Goal: Task Accomplishment & Management: Use online tool/utility

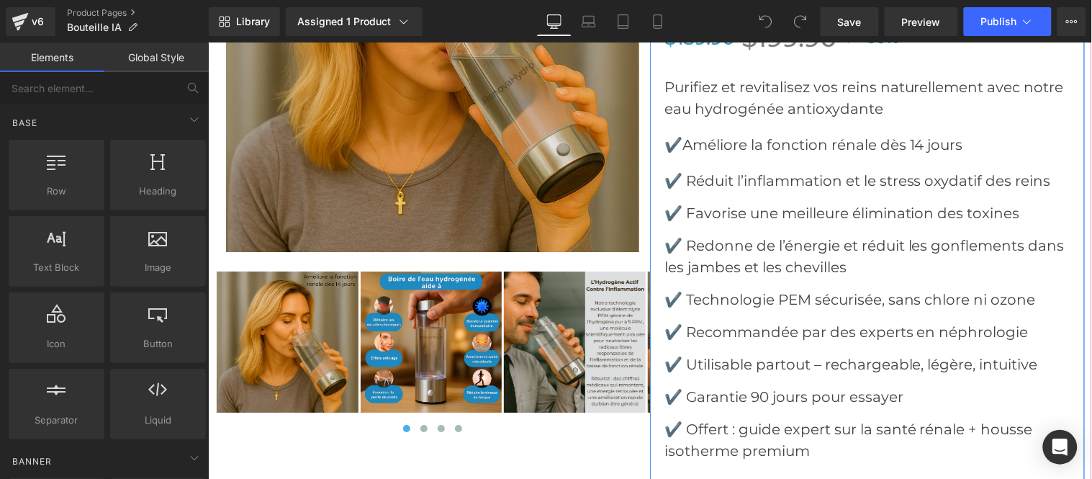
scroll to position [5200, 0]
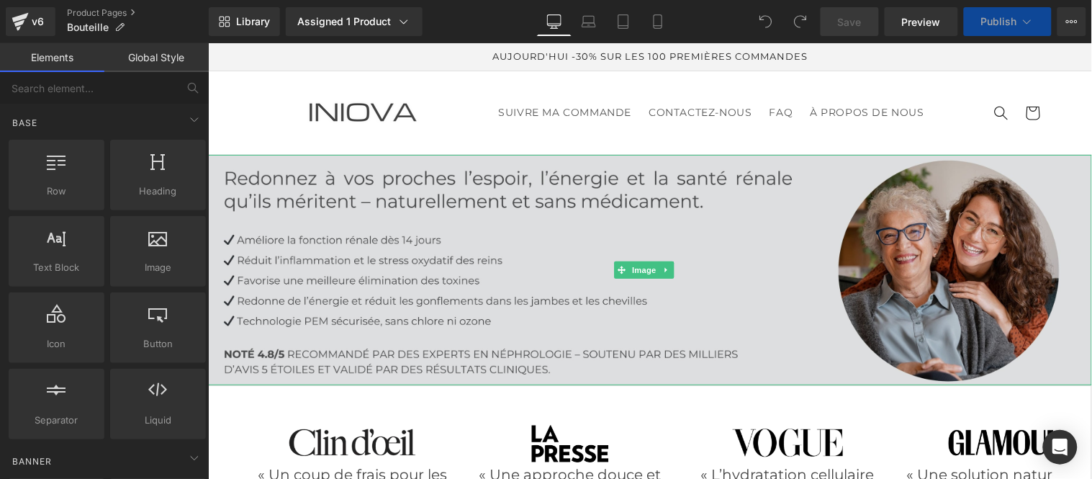
scroll to position [559, 0]
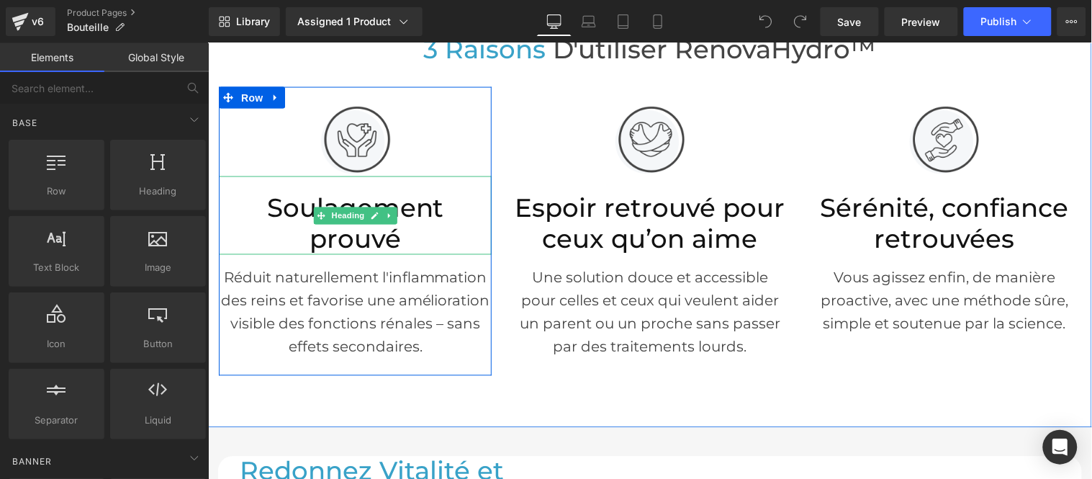
click at [439, 208] on h2 "Soulagement prouvé" at bounding box center [354, 223] width 273 height 61
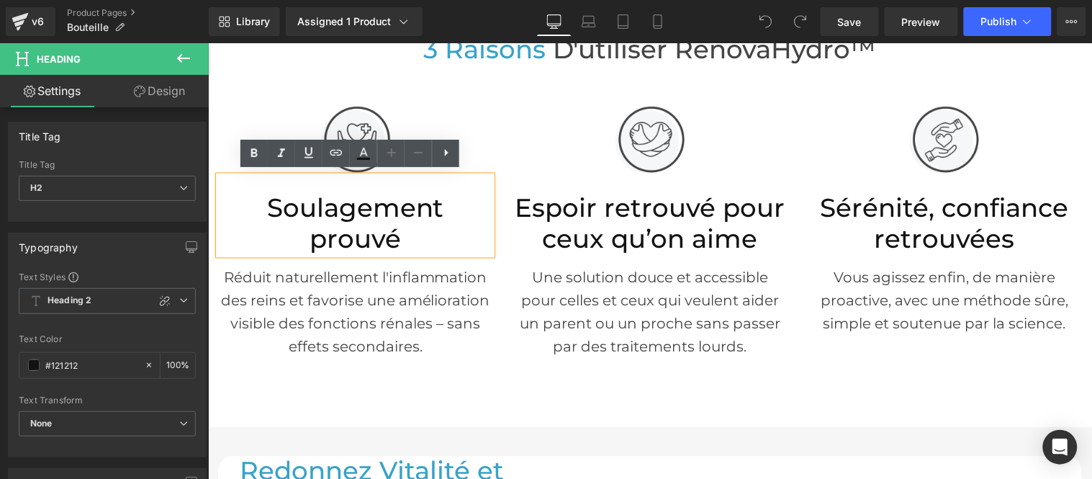
click at [303, 242] on h2 "Soulagement prouvé" at bounding box center [354, 223] width 273 height 61
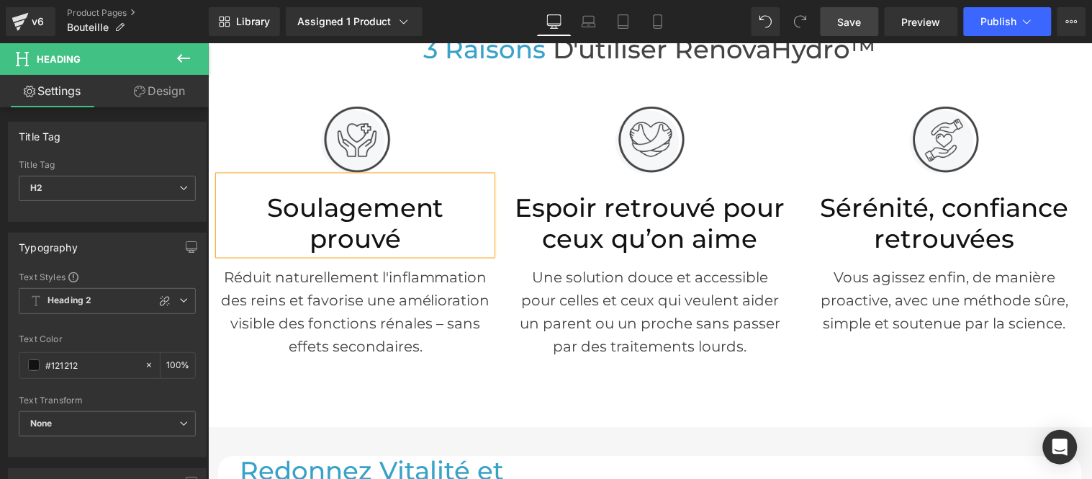
drag, startPoint x: 858, startPoint y: 25, endPoint x: 486, endPoint y: 92, distance: 377.5
click at [858, 25] on span "Save" at bounding box center [850, 21] width 24 height 15
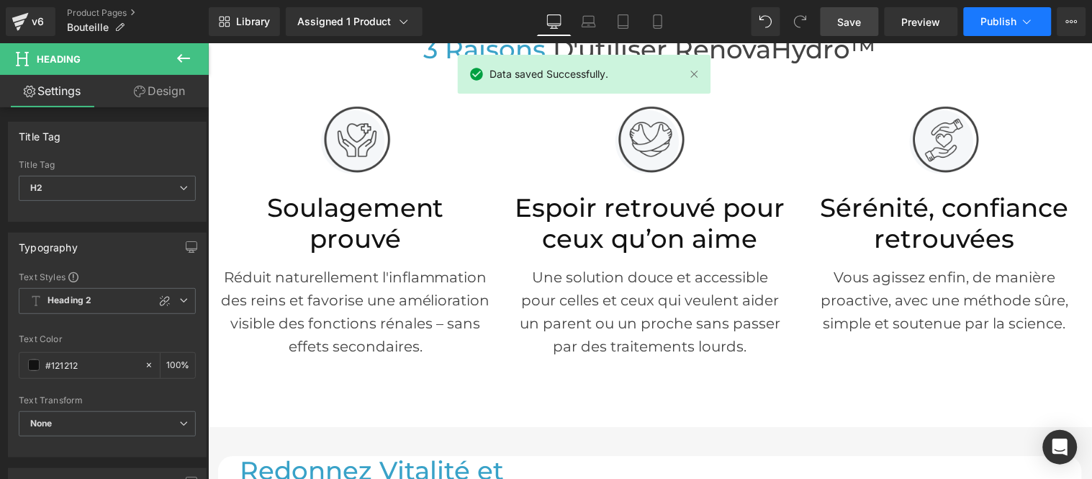
click at [998, 22] on span "Publish" at bounding box center [999, 22] width 36 height 12
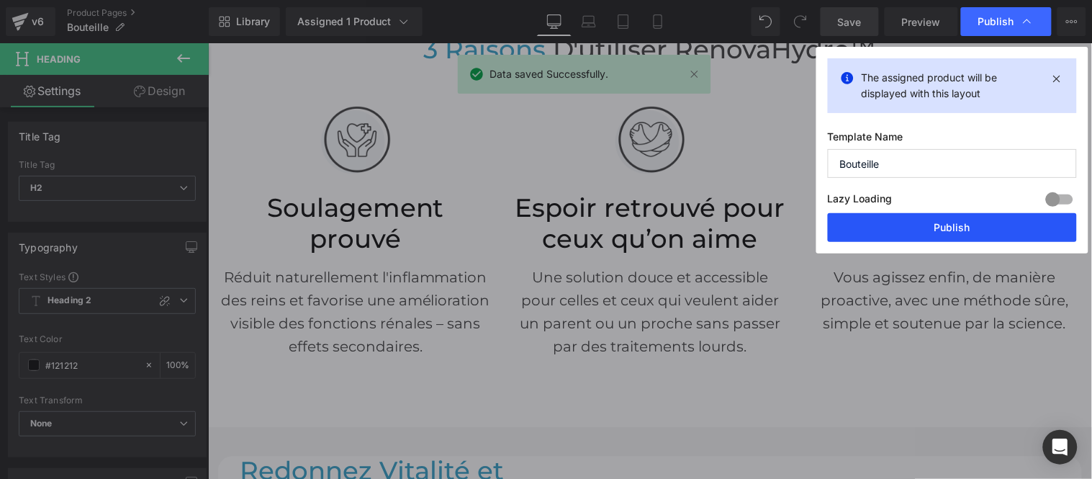
click at [918, 224] on button "Publish" at bounding box center [952, 227] width 249 height 29
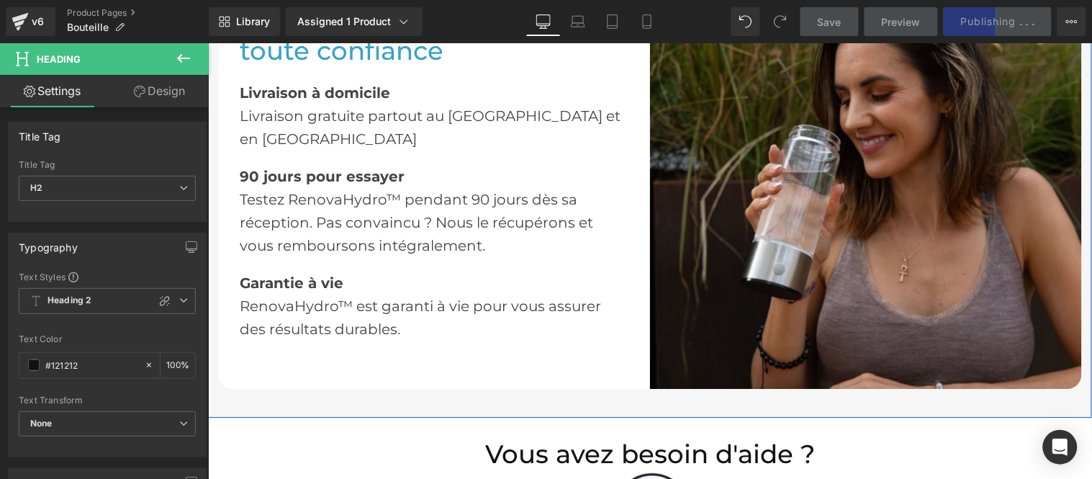
scroll to position [2240, 0]
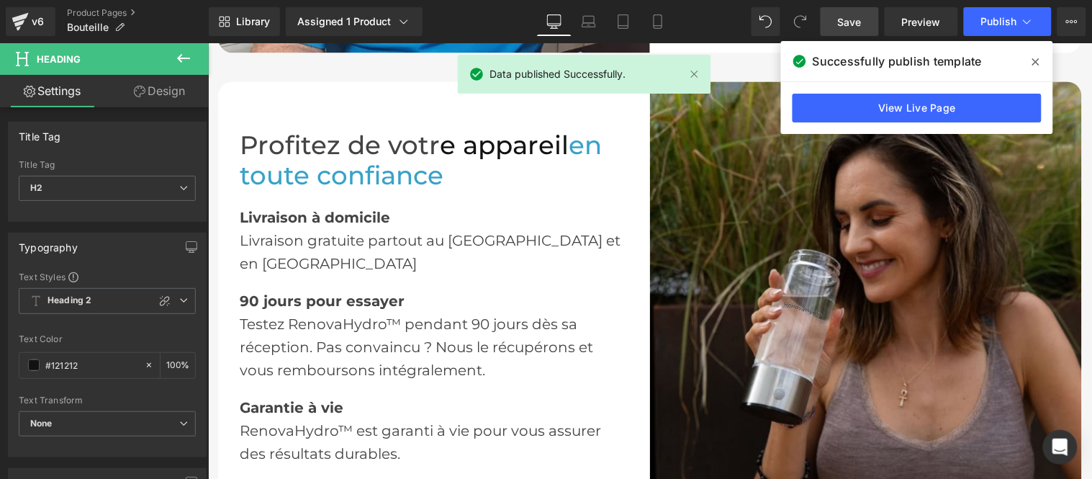
click at [1039, 63] on icon at bounding box center [1036, 62] width 7 height 12
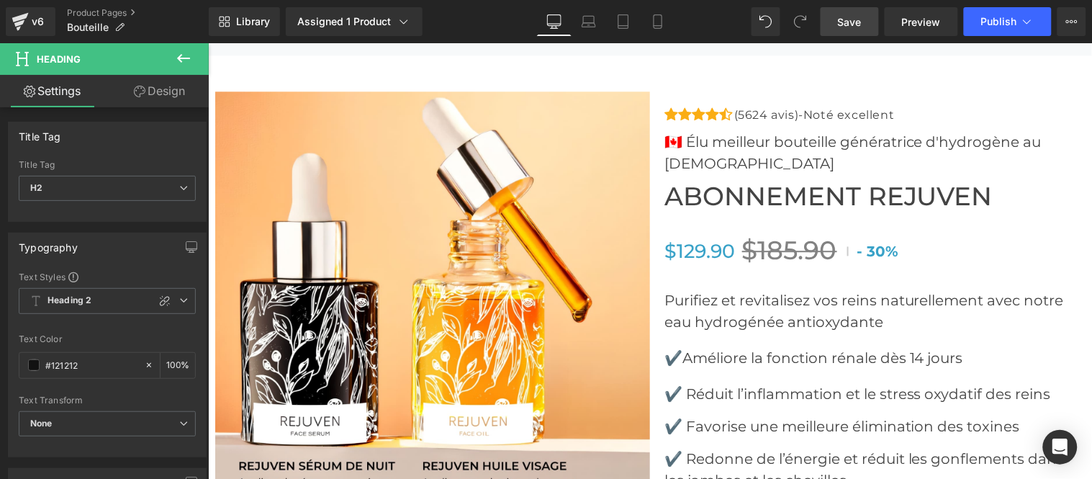
scroll to position [4960, 0]
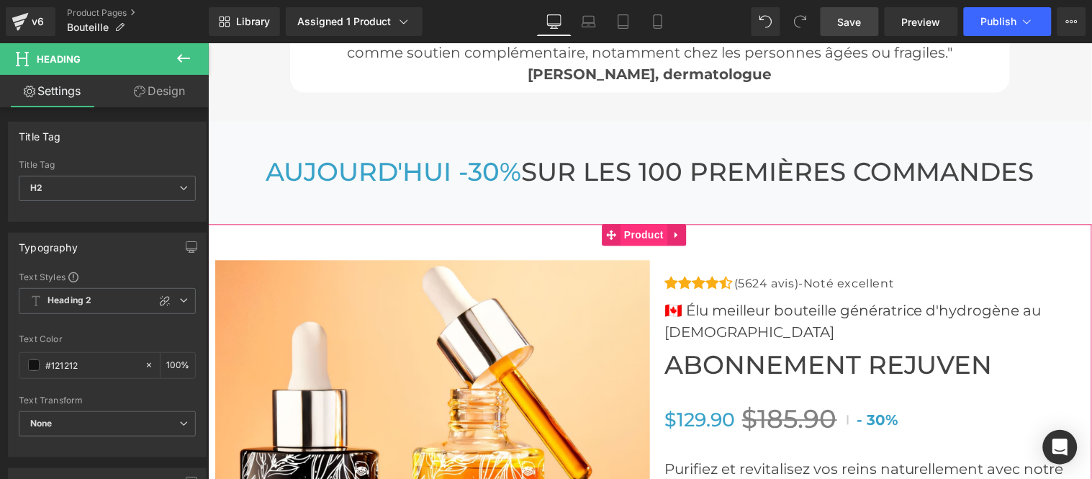
click at [643, 226] on span "Product" at bounding box center [643, 235] width 47 height 22
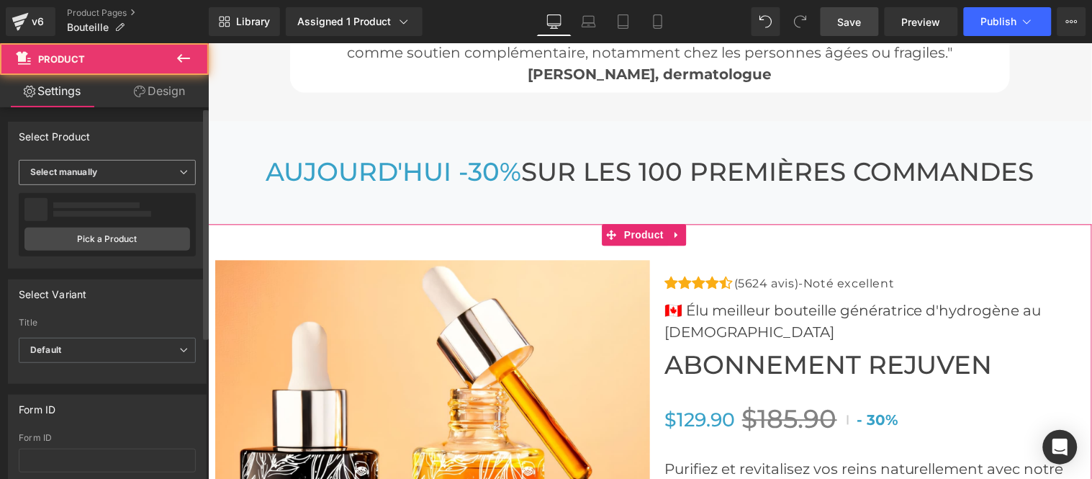
click at [112, 166] on span "Select manually" at bounding box center [107, 172] width 177 height 25
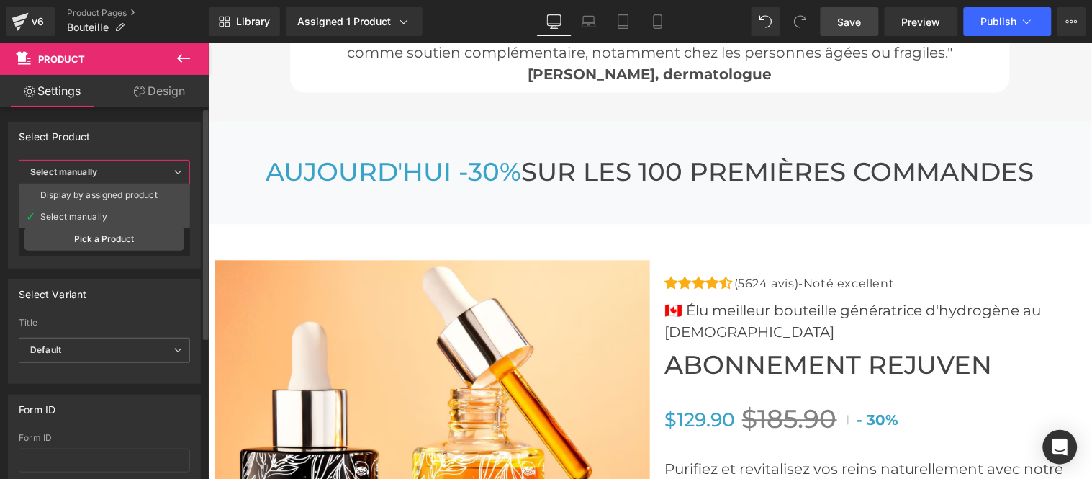
click at [140, 142] on div "Select Product" at bounding box center [105, 135] width 192 height 27
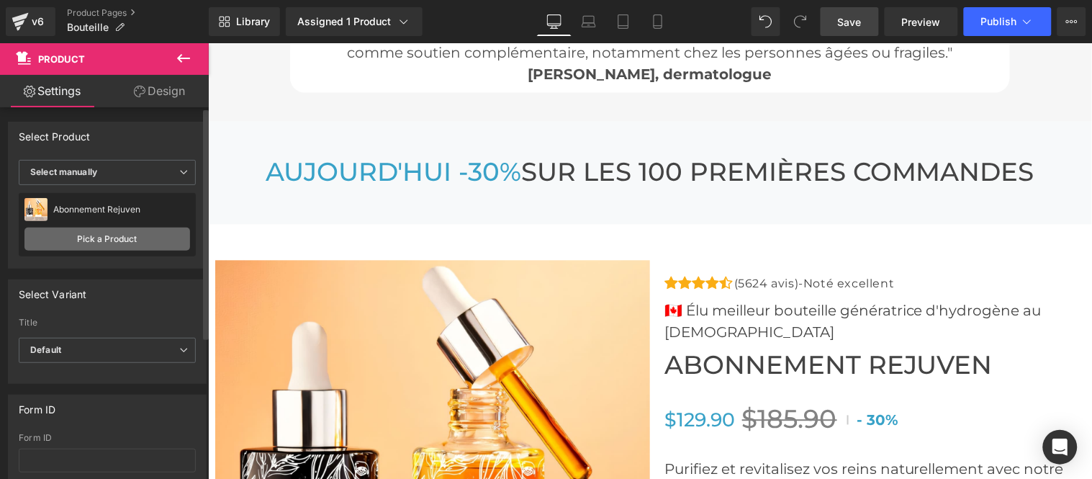
click at [90, 242] on link "Pick a Product" at bounding box center [107, 239] width 166 height 23
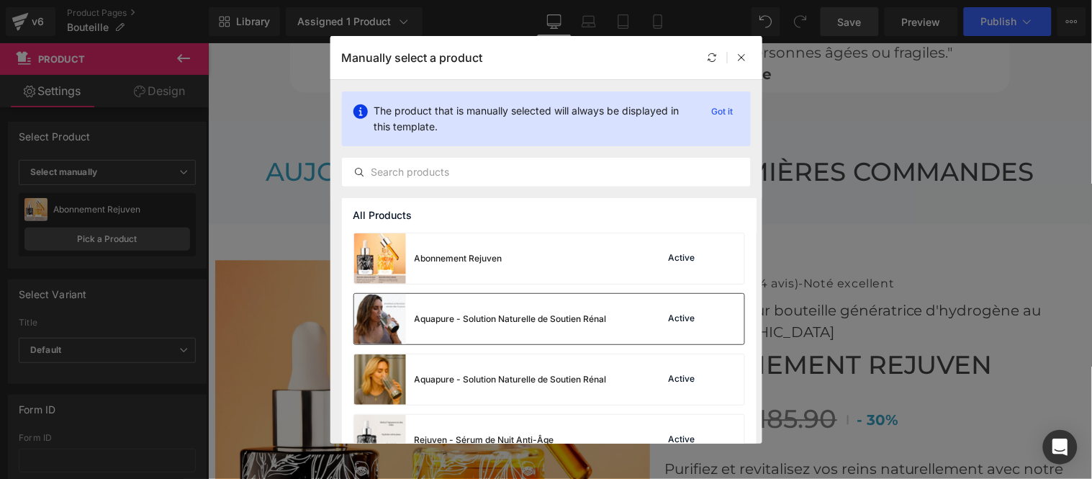
drag, startPoint x: 729, startPoint y: 149, endPoint x: 511, endPoint y: 315, distance: 273.9
click at [511, 315] on div "Aquapure - Solution Naturelle de Soutien Rénal" at bounding box center [511, 318] width 192 height 13
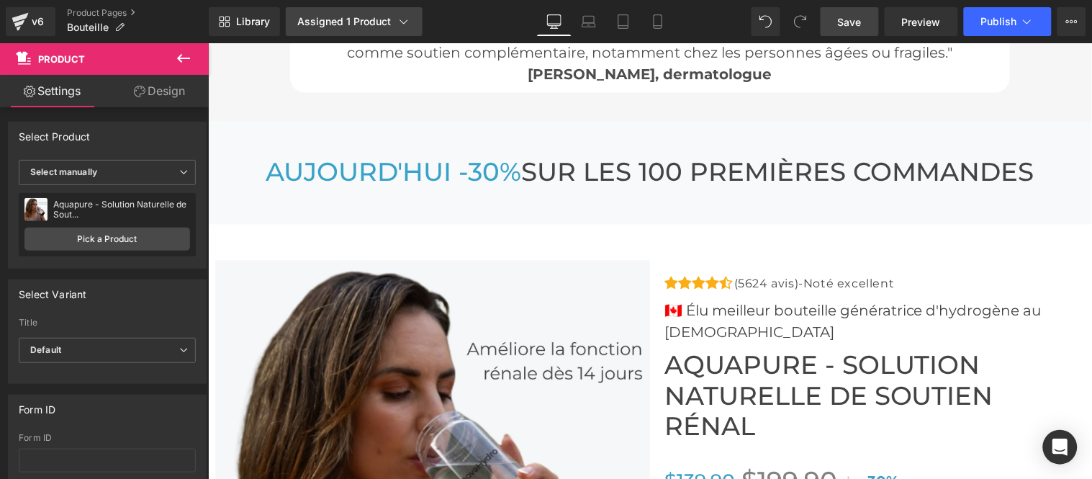
click at [323, 30] on link "Assigned 1 Product" at bounding box center [354, 21] width 137 height 29
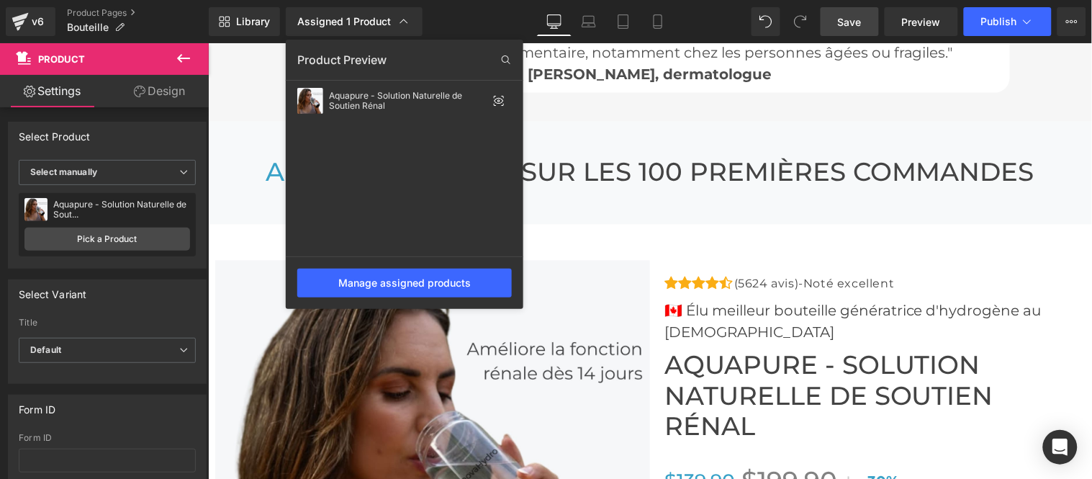
click at [464, 23] on div "Library Assigned 1 Product Product Preview Aquapure - Solution Naturelle de Sou…" at bounding box center [650, 21] width 883 height 29
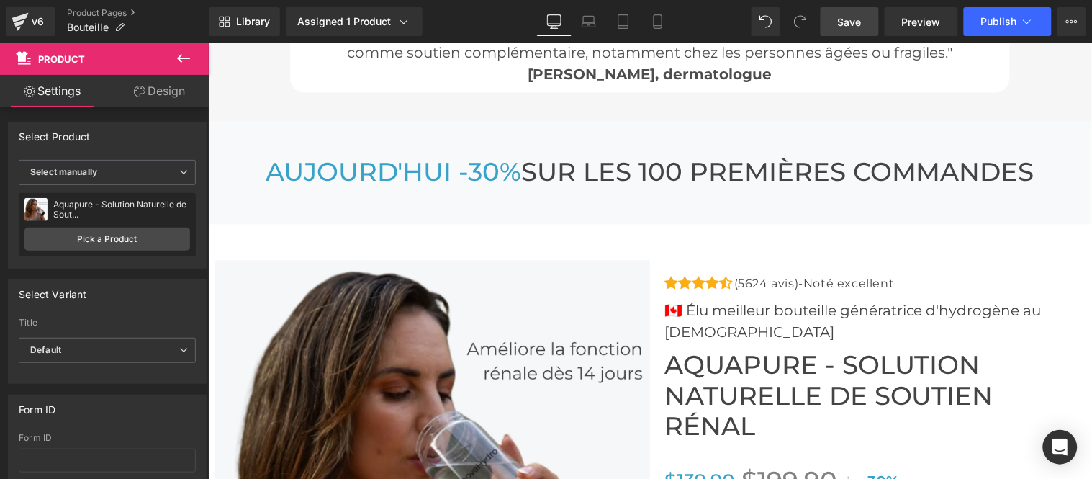
click at [840, 22] on span "Save" at bounding box center [850, 21] width 24 height 15
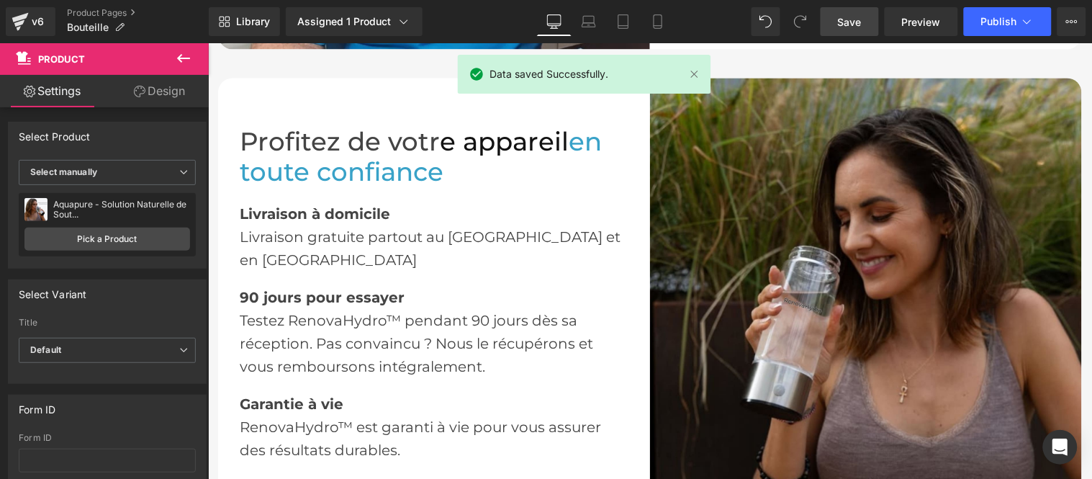
scroll to position [2240, 0]
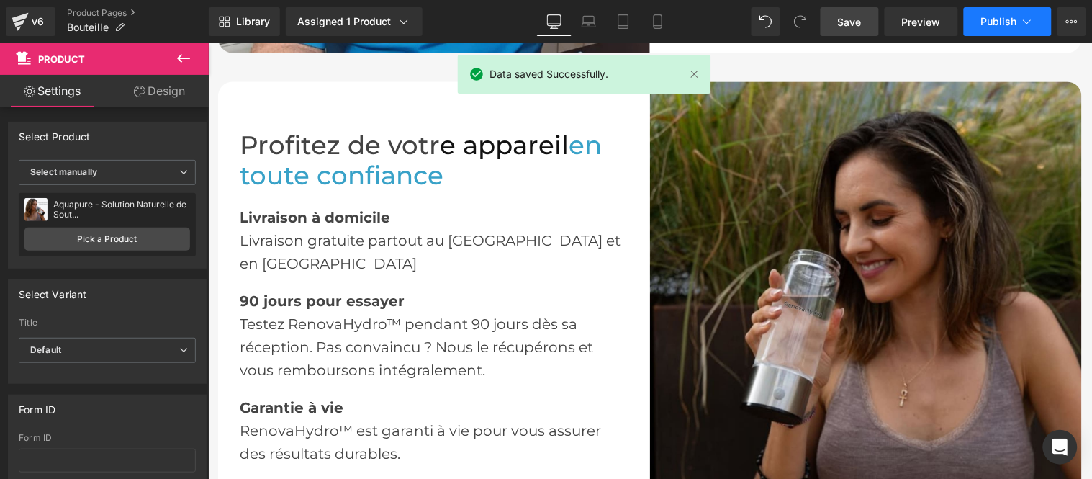
click at [996, 24] on span "Publish" at bounding box center [999, 22] width 36 height 12
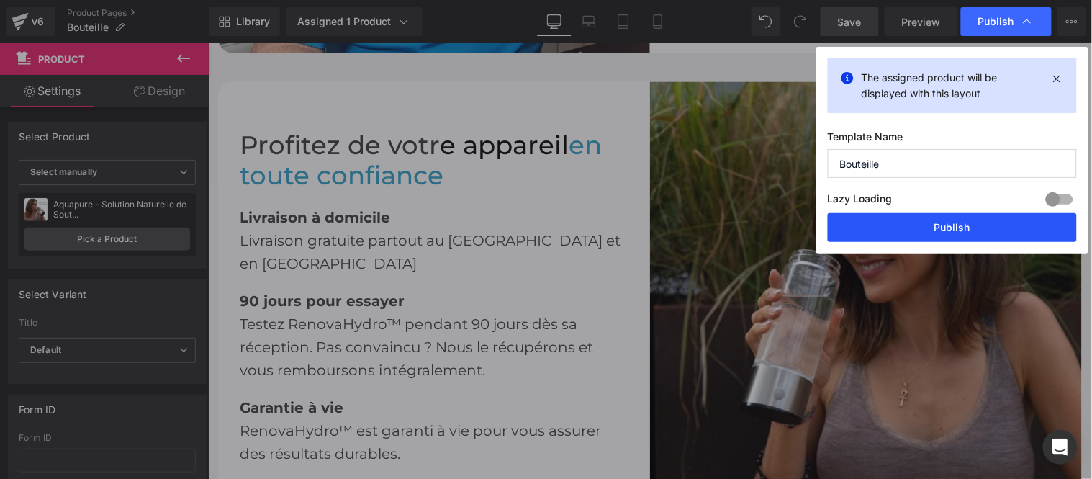
click at [953, 225] on button "Publish" at bounding box center [952, 227] width 249 height 29
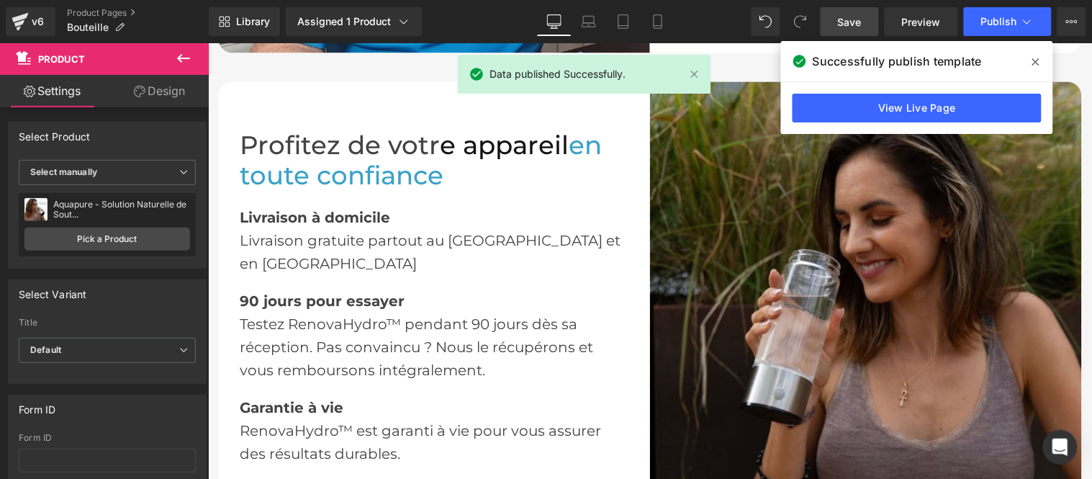
click at [853, 19] on span "Save" at bounding box center [850, 21] width 24 height 15
